Goal: Communication & Community: Answer question/provide support

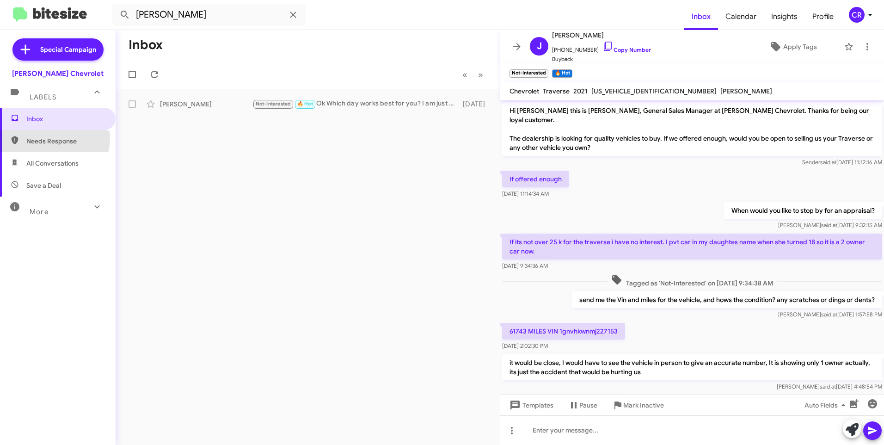
click at [40, 138] on span "Needs Response" at bounding box center [65, 140] width 79 height 9
type input "in:needs-response"
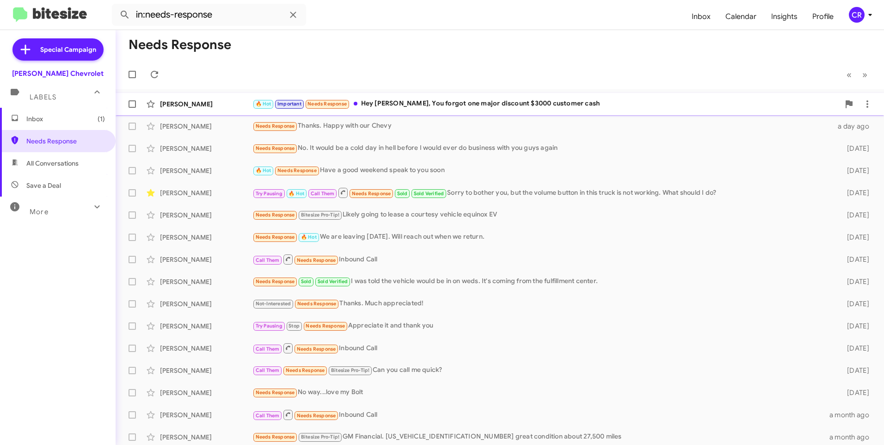
click at [422, 101] on div "🔥 Hot Important Needs Response Hey [PERSON_NAME], You forgot one major discount…" at bounding box center [545, 103] width 587 height 11
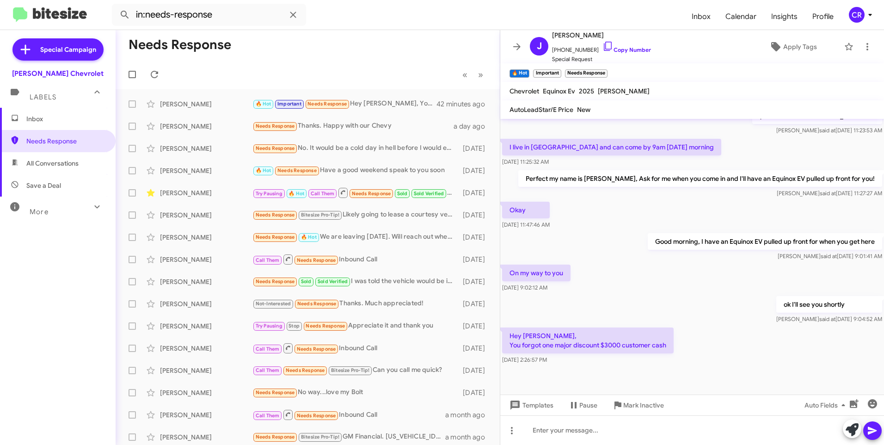
scroll to position [305, 0]
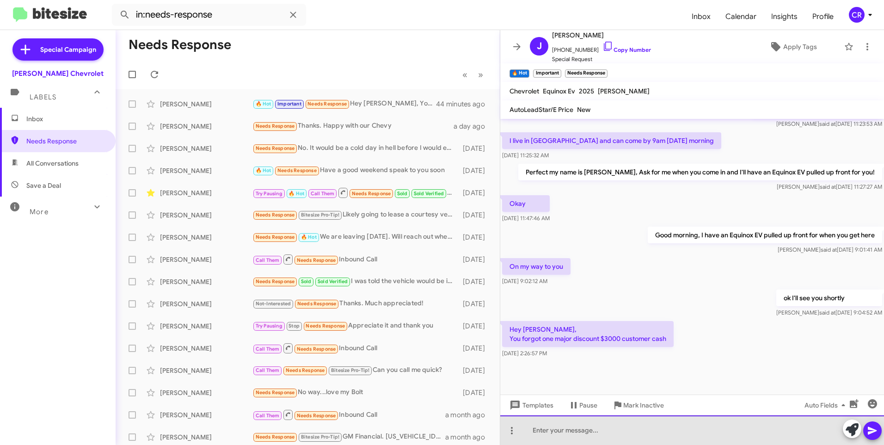
click at [577, 428] on div at bounding box center [692, 430] width 384 height 30
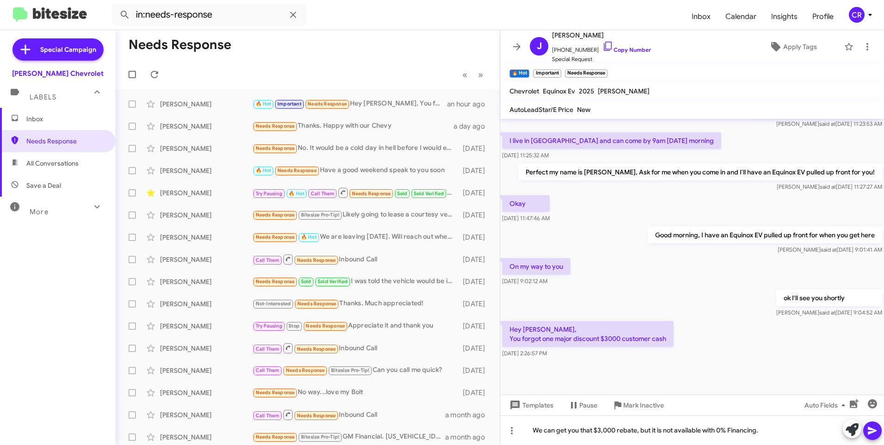
click at [872, 428] on icon at bounding box center [872, 430] width 11 height 11
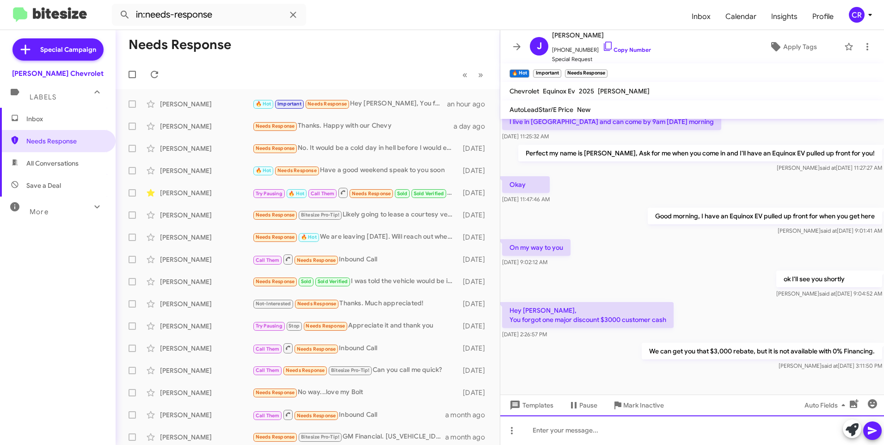
scroll to position [338, 0]
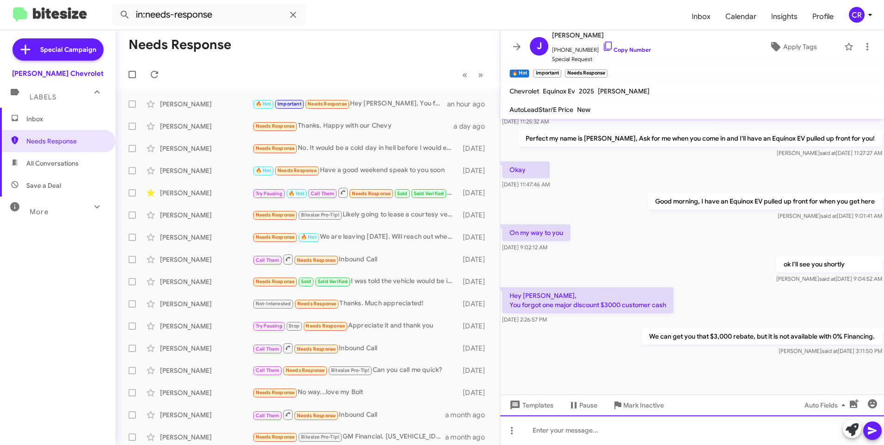
click at [561, 434] on div at bounding box center [692, 430] width 384 height 30
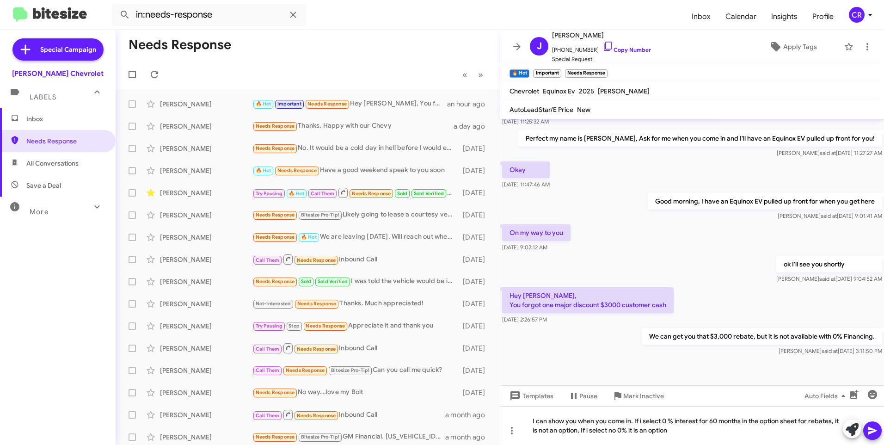
click at [875, 431] on icon at bounding box center [872, 431] width 9 height 8
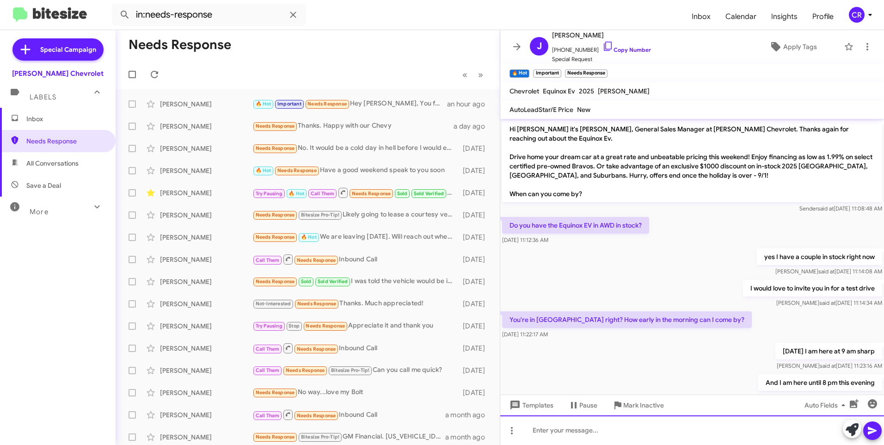
scroll to position [381, 0]
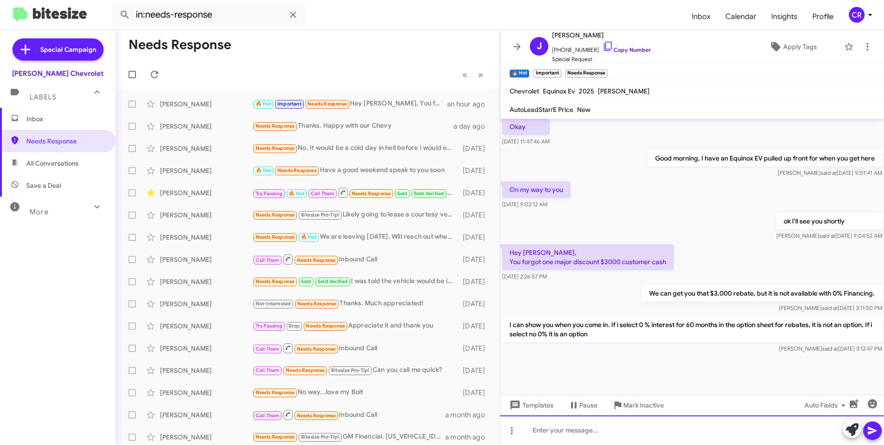
click at [563, 430] on div at bounding box center [692, 430] width 384 height 30
click at [869, 427] on icon at bounding box center [872, 430] width 11 height 11
